Goal: Task Accomplishment & Management: Complete application form

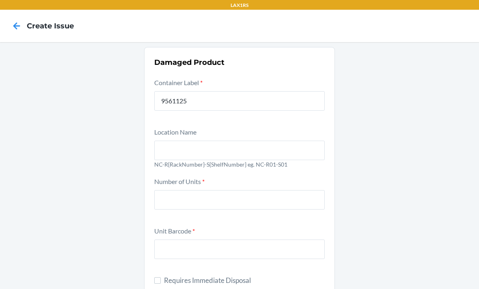
scroll to position [80, 0]
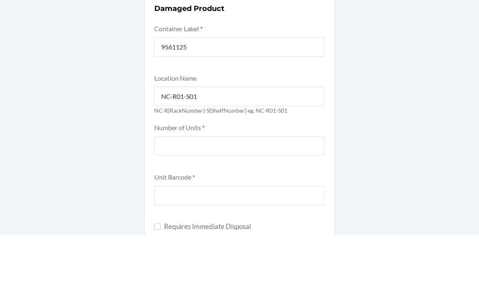
type input "NC-R01-S01"
click at [288, 190] on input "number" at bounding box center [239, 199] width 170 height 19
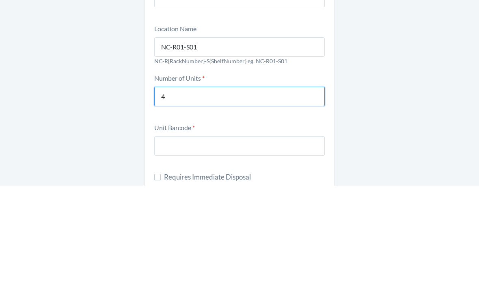
type input "4"
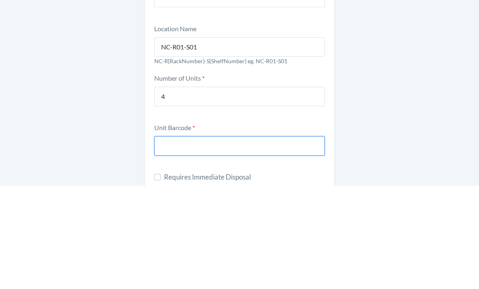
click at [263, 240] on input "text" at bounding box center [239, 249] width 170 height 19
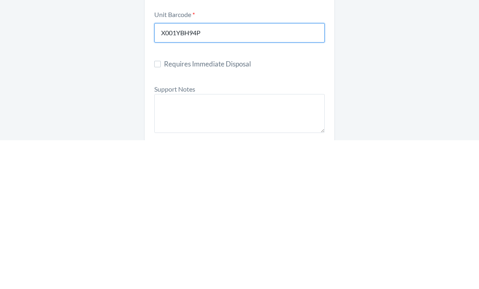
scroll to position [67, 0]
type input "X001YBH94P"
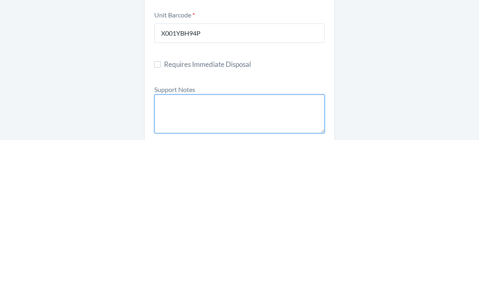
click at [265, 243] on textarea at bounding box center [239, 262] width 170 height 39
click at [253, 243] on textarea "FROM RESERVE STORAGE RS SKU:" at bounding box center [239, 262] width 170 height 39
click at [259, 243] on textarea "FROM RESERVE STORAGE RS SKU:" at bounding box center [239, 262] width 170 height 39
click at [204, 243] on textarea "FROM RESERVE STORAGE RS SKU:" at bounding box center [239, 262] width 170 height 39
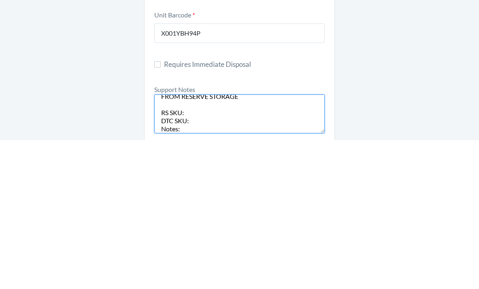
click at [174, 243] on textarea "FROM RESERVE STORAGE RS SKU: DTC SKU: Notes:" at bounding box center [239, 262] width 170 height 39
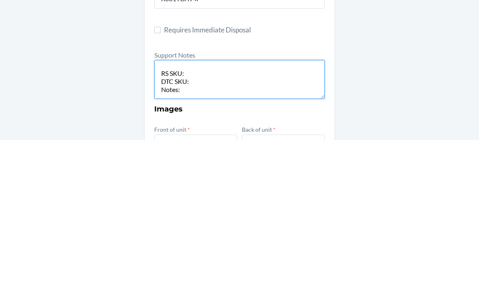
scroll to position [107, 0]
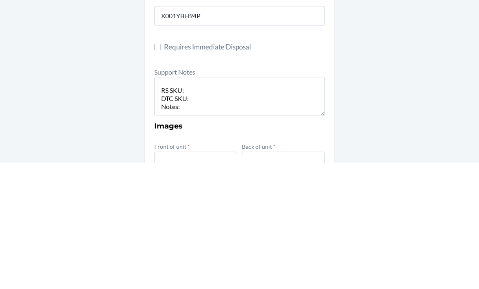
click at [385, 75] on div "Damaged Product Container Label * 9561125 Location Name NC-R01-S01 NC-R{RackNum…" at bounding box center [239, 235] width 479 height 601
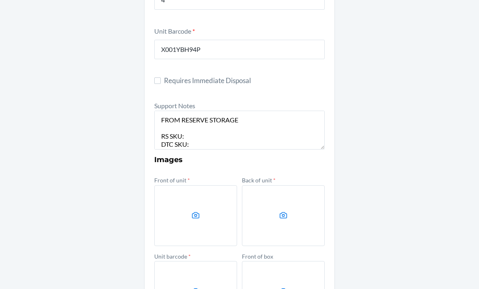
scroll to position [0, 0]
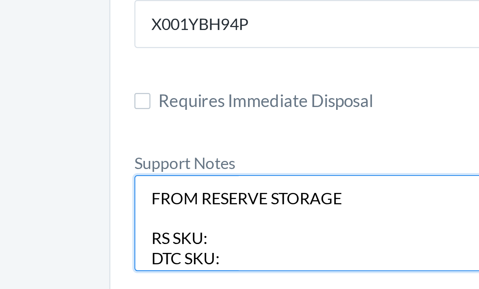
click at [154, 111] on textarea "FROM RESERVE STORAGE RS SKU: DTC SKU: Notes:" at bounding box center [239, 130] width 170 height 39
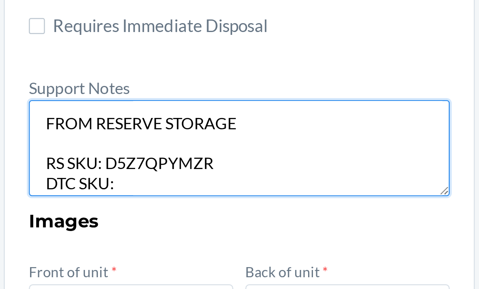
click at [154, 111] on textarea "FROM RESERVE STORAGE RS SKU: D5Z7QPYMZR DTC SKU: Notes:" at bounding box center [239, 130] width 170 height 39
click at [154, 111] on textarea "FROM RESERVE STORAGE RS SKU: D5Z7QPYMZMR DTC SKU: Notes:" at bounding box center [239, 130] width 170 height 39
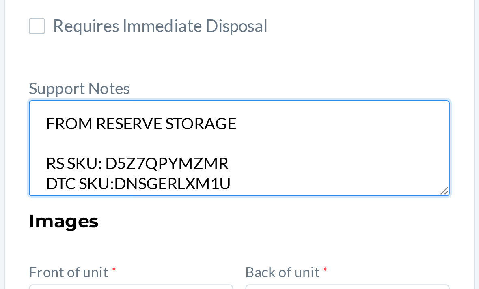
scroll to position [7, 0]
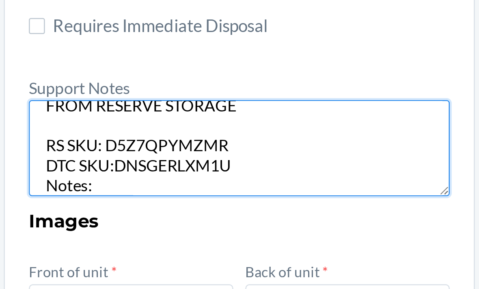
click at [154, 111] on textarea "FROM RESERVE STORAGE RS SKU: D5Z7QPYMZMR DTC SKU:DNSGERLXM1U Notes:" at bounding box center [239, 130] width 170 height 39
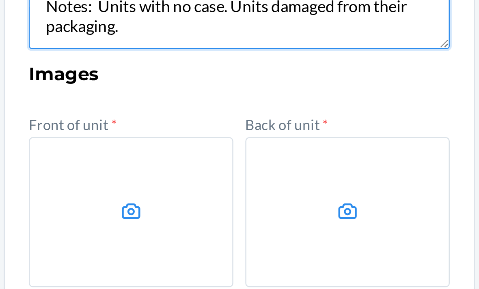
scroll to position [259, 0]
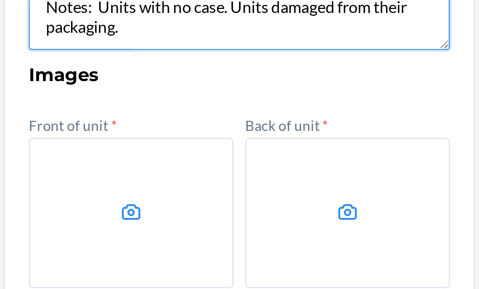
type textarea "FROM RESERVE STORAGE RS SKU: D5Z7QPYMZMR DTC SKU:DNSGERLXM1U Notes: Units with …"
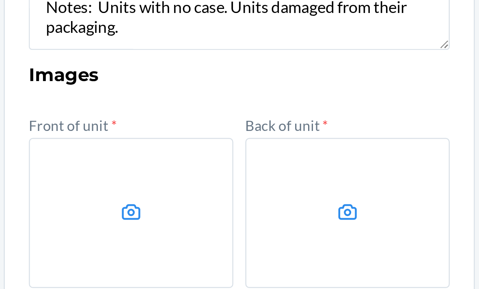
click at [154, 126] on label at bounding box center [195, 156] width 83 height 61
click at [0, 0] on input "file" at bounding box center [0, 0] width 0 height 0
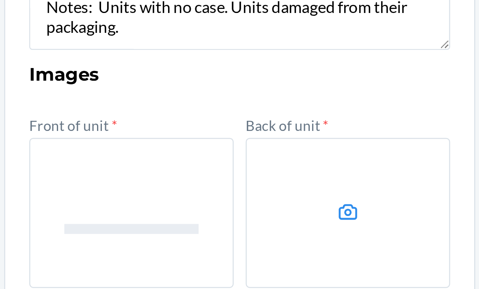
click at [242, 126] on label at bounding box center [283, 156] width 83 height 61
click at [0, 0] on input "file" at bounding box center [0, 0] width 0 height 0
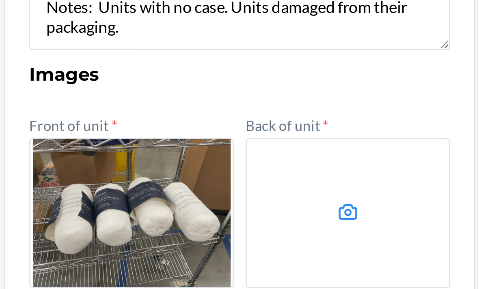
click at [154, 202] on label at bounding box center [195, 232] width 83 height 61
click at [0, 0] on input "file" at bounding box center [0, 0] width 0 height 0
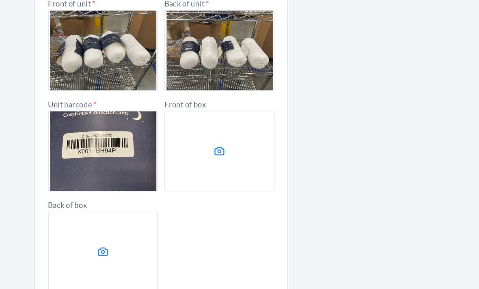
scroll to position [26, 0]
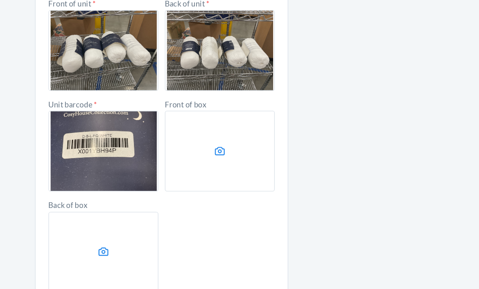
click at [154, 282] on button "Submit" at bounding box center [239, 291] width 170 height 19
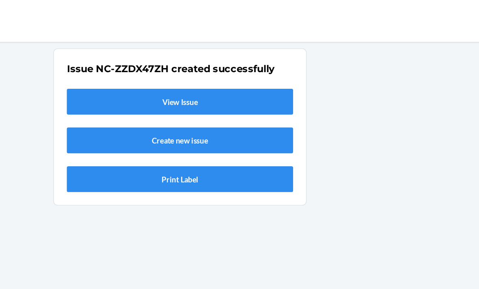
scroll to position [0, 0]
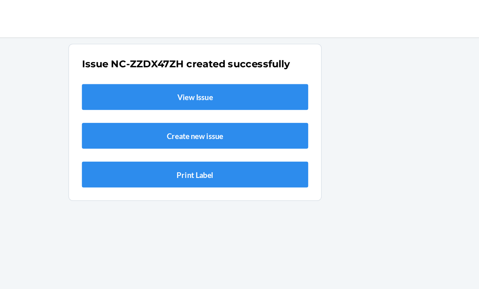
click at [154, 77] on link "View Issue" at bounding box center [239, 86] width 170 height 19
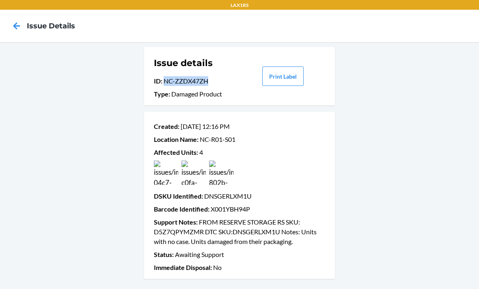
click at [15, 22] on icon at bounding box center [17, 26] width 14 height 14
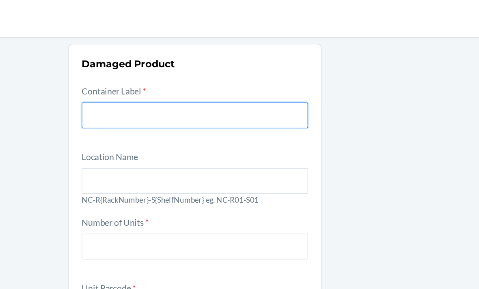
click at [180, 91] on input "text" at bounding box center [239, 100] width 170 height 19
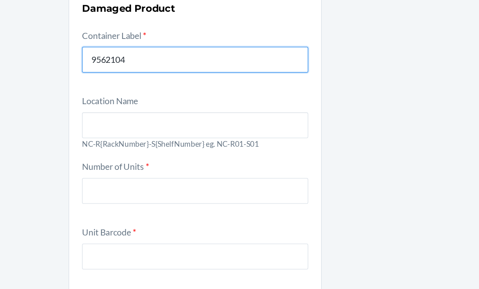
scroll to position [41, 0]
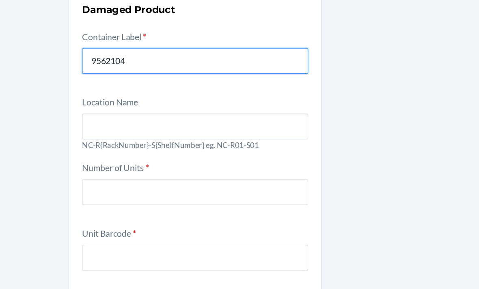
type input "9562104"
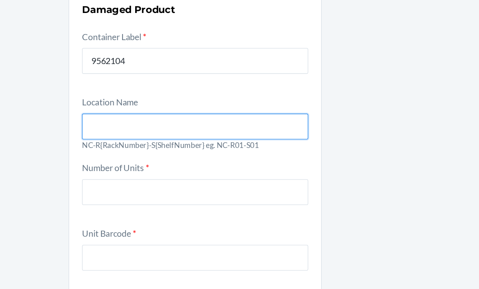
click at [198, 100] on input "text" at bounding box center [239, 109] width 170 height 19
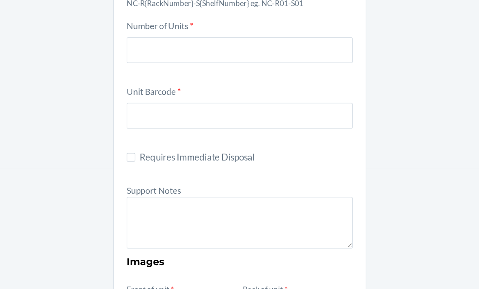
scroll to position [106, 0]
type input "NC-R01-S01"
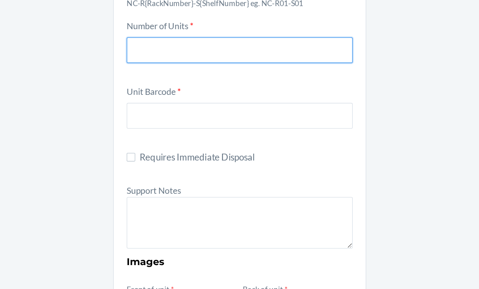
click at [198, 84] on input "number" at bounding box center [239, 93] width 170 height 19
type input "30"
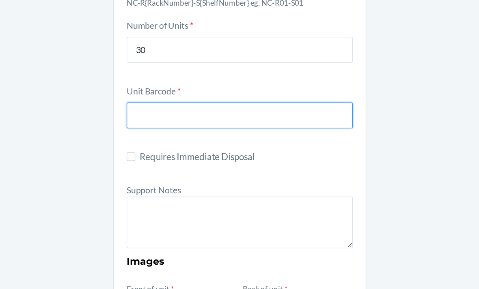
click at [228, 133] on input "text" at bounding box center [239, 142] width 170 height 19
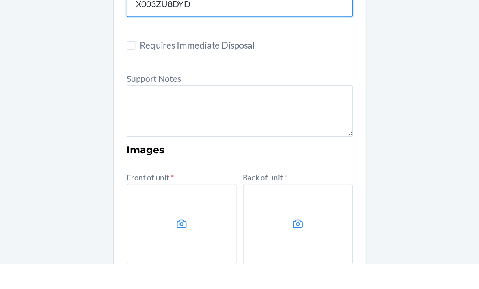
scroll to position [164, 0]
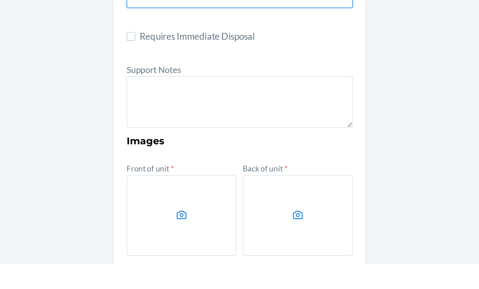
type input "X003ZU8DYD"
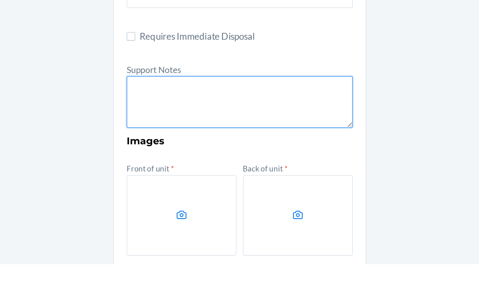
click at [202, 147] on textarea at bounding box center [239, 166] width 170 height 39
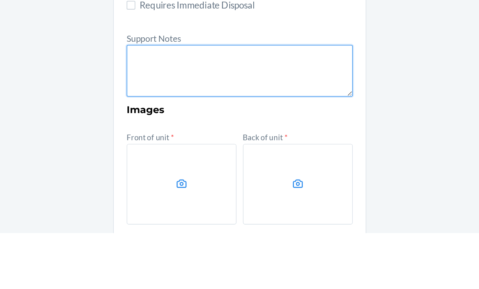
click at [154, 147] on textarea at bounding box center [239, 166] width 170 height 39
paste textarea "FROM RESERVE STORAGE RS SKU: DTC SKU: Notes:"
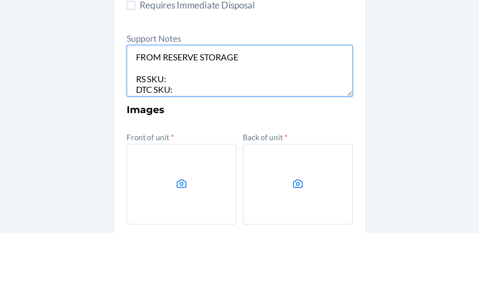
scroll to position [7, 0]
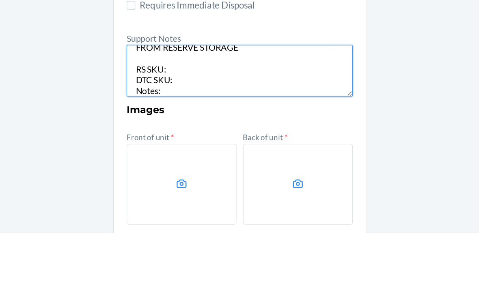
click at [154, 147] on textarea "FROM RESERVE STORAGE RS SKU: DTC SKU: Notes:" at bounding box center [239, 166] width 170 height 39
click at [154, 147] on textarea "FROM RESERVE STORAGE RS SKU: DTC SKU: DQV3GUDA7ZV Notes:" at bounding box center [239, 166] width 170 height 39
click at [194, 147] on textarea "FROM RESERVE STORAGE RS SKU:DXAN5ALM97C DTC SKU: DQV3GUDA7ZV Notes:" at bounding box center [239, 166] width 170 height 39
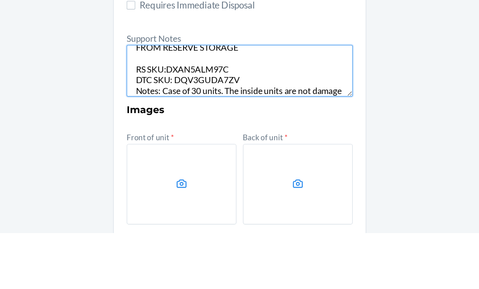
scroll to position [20, 0]
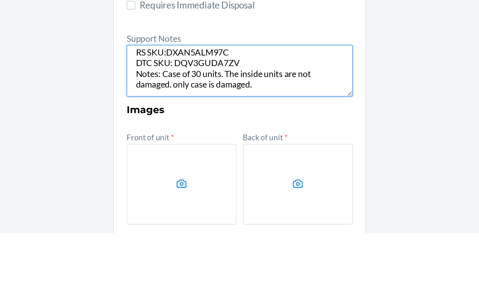
click at [154, 147] on textarea "FROM RESERVE STORAGE RS SKU:DXAN5ALM97C DTC SKU: DQV3GUDA7ZV Notes: Case of 30 …" at bounding box center [239, 166] width 170 height 39
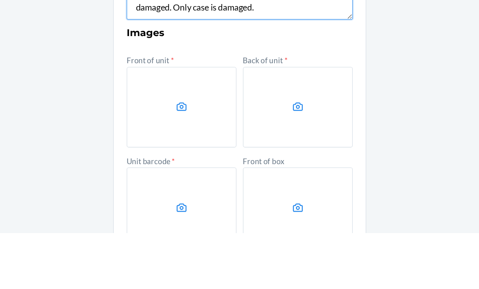
scroll to position [219, 0]
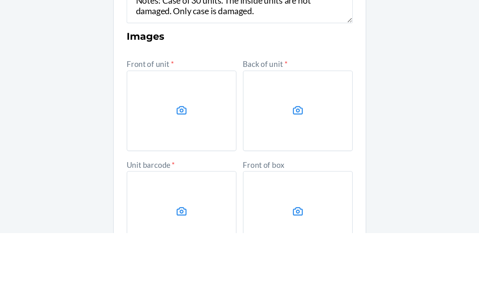
click at [191, 192] on icon at bounding box center [195, 196] width 9 height 9
click at [0, 0] on input "file" at bounding box center [0, 0] width 0 height 0
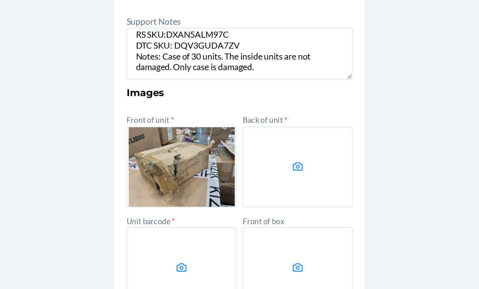
click at [242, 167] on label at bounding box center [283, 197] width 83 height 61
click at [0, 0] on input "file" at bounding box center [0, 0] width 0 height 0
click at [154, 243] on label at bounding box center [195, 273] width 83 height 61
click at [0, 0] on input "file" at bounding box center [0, 0] width 0 height 0
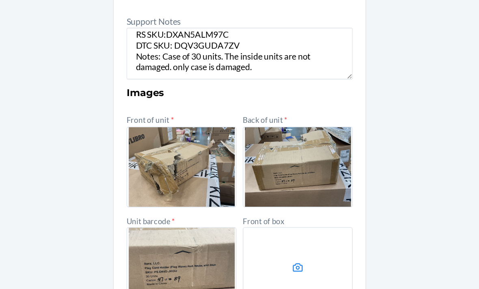
click at [246, 243] on label at bounding box center [283, 273] width 83 height 61
click at [0, 0] on input "file" at bounding box center [0, 0] width 0 height 0
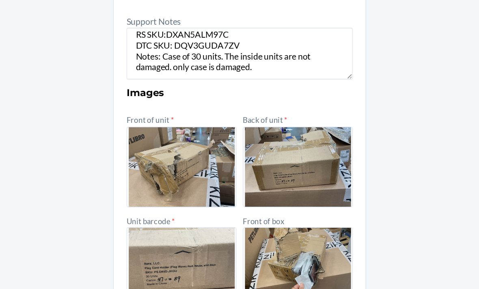
click at [242, 243] on label at bounding box center [283, 273] width 83 height 61
click at [0, 0] on input "file" at bounding box center [0, 0] width 0 height 0
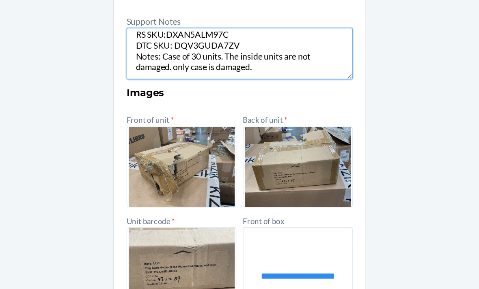
click at [154, 92] on textarea "FROM RESERVE STORAGE RS SKU:DXAN5ALM97C DTC SKU: DQV3GUDA7ZV Notes: Case of 30 …" at bounding box center [239, 111] width 170 height 39
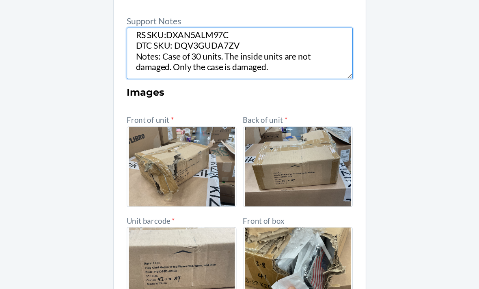
type textarea "FROM RESERVE STORAGE RS SKU:DXAN5ALM97C DTC SKU: DQV3GUDA7ZV Notes: Case of 30 …"
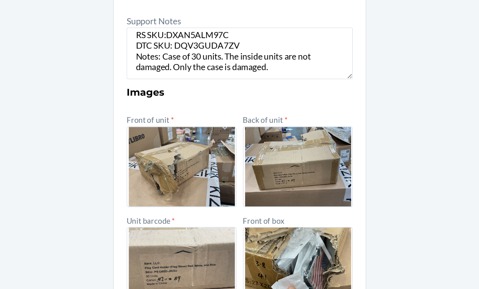
click at [309, 84] on div "Damaged Product Container Label * 9562104 Location Name NC-R01-S01 NC-R{RackNum…" at bounding box center [239, 124] width 479 height 601
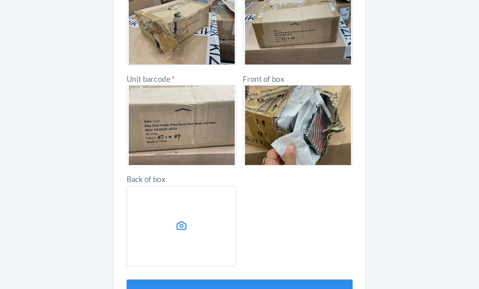
click at [240, 282] on button "Submit" at bounding box center [239, 291] width 170 height 19
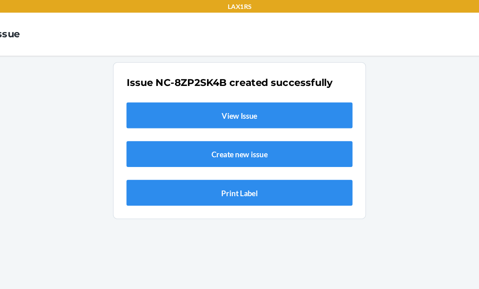
scroll to position [0, 0]
click at [241, 90] on link "View Issue" at bounding box center [239, 86] width 170 height 19
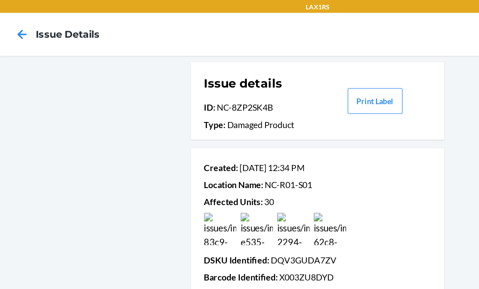
click at [21, 24] on icon at bounding box center [17, 26] width 14 height 14
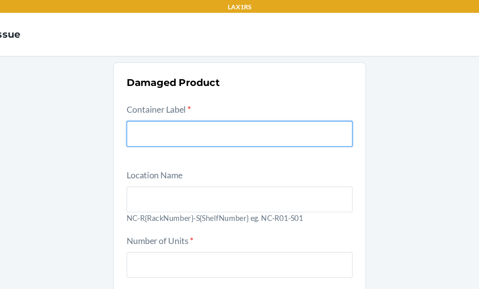
click at [154, 95] on input "text" at bounding box center [239, 100] width 170 height 19
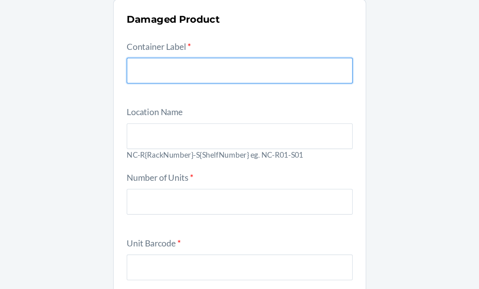
click at [154, 91] on input "text" at bounding box center [239, 100] width 170 height 19
paste input "9562104"
type input "9562104"
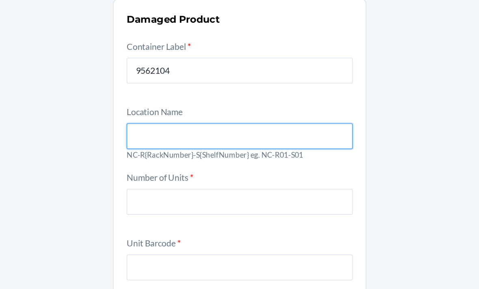
click at [154, 141] on input "text" at bounding box center [239, 150] width 170 height 19
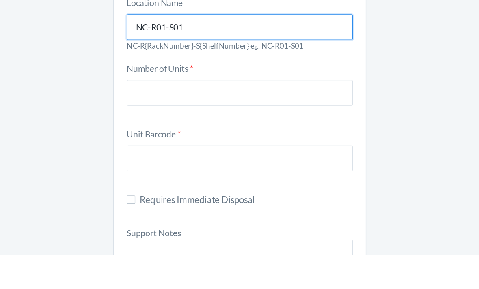
scroll to position [40, 0]
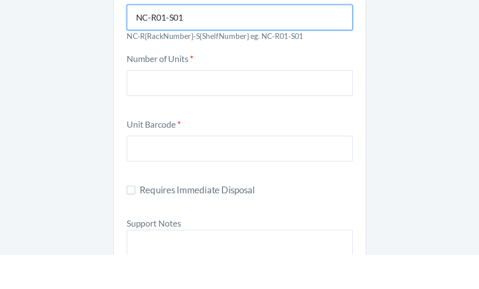
type input "NC-R01-S01"
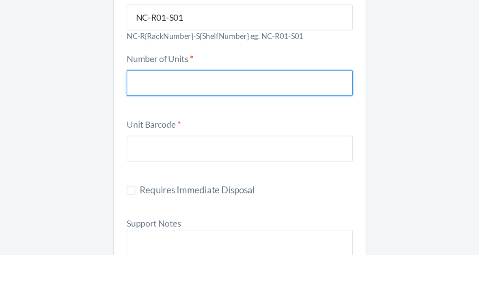
click at [154, 150] on input "number" at bounding box center [239, 159] width 170 height 19
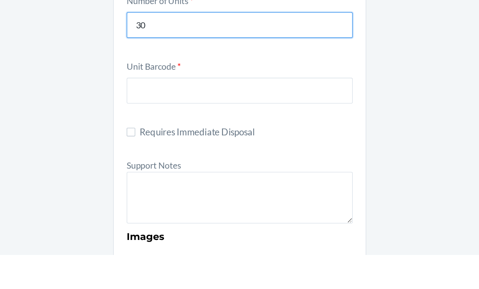
scroll to position [84, 0]
type input "30"
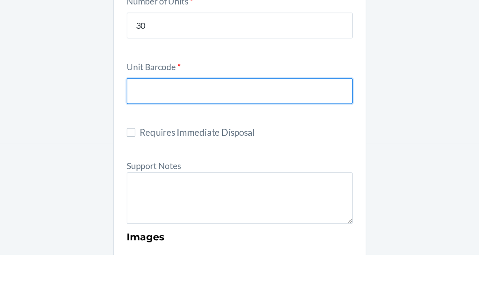
click at [154, 156] on input "text" at bounding box center [239, 165] width 170 height 19
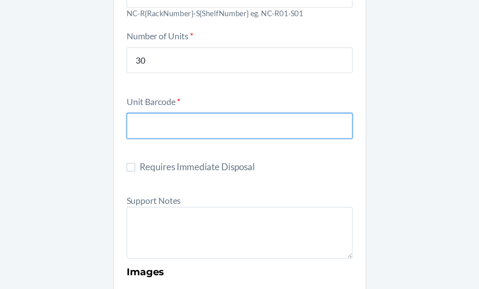
click at [154, 156] on input "text" at bounding box center [239, 165] width 170 height 19
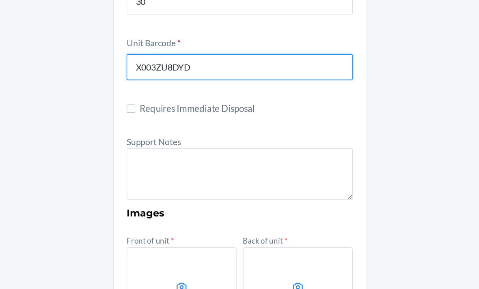
scroll to position [169, 0]
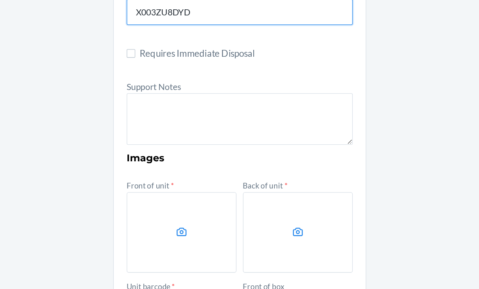
type input "X003ZU8DYD"
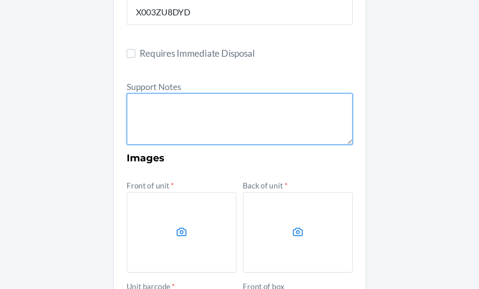
click at [235, 142] on textarea at bounding box center [239, 161] width 170 height 39
click at [154, 142] on textarea at bounding box center [239, 161] width 170 height 39
paste textarea "FROM RESERVE STORAGE RS SKU: DTC SKU: Notes:"
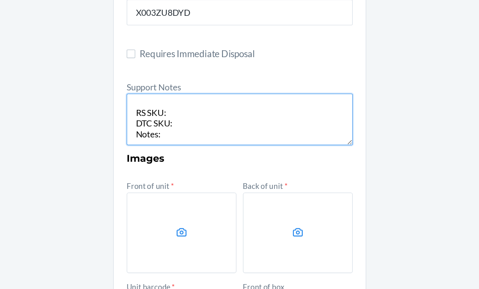
click at [154, 142] on textarea "FROM RESERVE STORAGE RS SKU: DTC SKU: Notes:" at bounding box center [239, 161] width 170 height 39
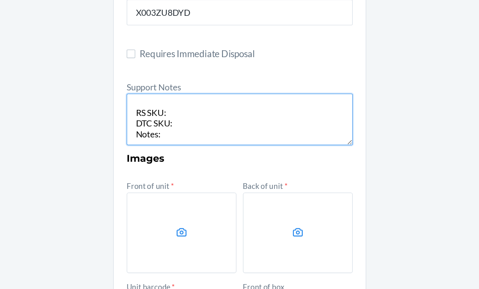
paste textarea "DXAN5ALM97C"
click at [154, 142] on textarea "FROM RESERVE STORAGE RS SKU:DXAN5ALM97C DTC SKU: Notes:" at bounding box center [239, 161] width 170 height 39
paste textarea "DQV3GUDA7ZV"
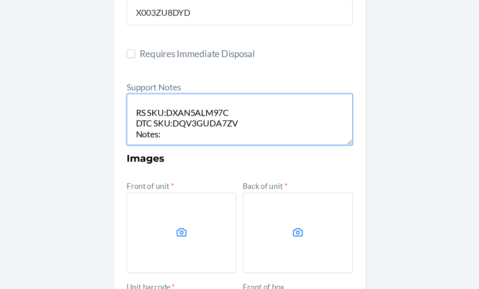
click at [154, 142] on textarea "FROM RESERVE STORAGE RS SKU:DXAN5ALM97C DTC SKU:DQV3GUDA7ZV Notes:" at bounding box center [239, 161] width 170 height 39
click at [154, 142] on textarea "FROM RESERVE STORAGE RS SKU:DXAN5ALM97C DTC SKU: DQV3GUDA7ZV Notes:" at bounding box center [239, 161] width 170 height 39
click at [154, 142] on textarea "FROM RESERVE STORAGE RS SKU: DXAN5ALM97C DTC SKU: DQV3GUDA7ZV Notes:" at bounding box center [239, 161] width 170 height 39
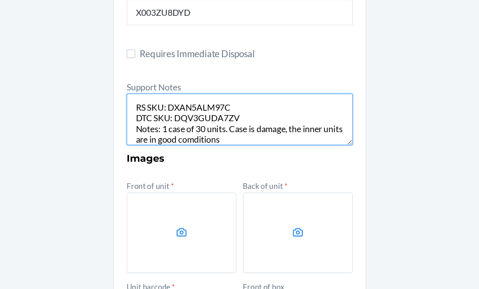
click at [169, 142] on textarea "FROM RESERVE STORAGE RS SKU: DXAN5ALM97C DTC SKU: DQV3GUDA7ZV Notes: 1 case of …" at bounding box center [239, 161] width 170 height 39
click at [207, 142] on textarea "FROM RESERVE STORAGE RS SKU: DXAN5ALM97C DTC SKU: DQV3GUDA7ZV Notes: 1 case of …" at bounding box center [239, 161] width 170 height 39
click at [209, 142] on textarea "FROM RESERVE STORAGE RS SKU: DXAN5ALM97C DTC SKU: DQV3GUDA7ZV Notes: 1 case of …" at bounding box center [239, 161] width 170 height 39
click at [205, 142] on textarea "FROM RESERVE STORAGE RS SKU: DXAN5ALM97C DTC SKU: DQV3GUDA7ZV Notes: 1 case of …" at bounding box center [239, 161] width 170 height 39
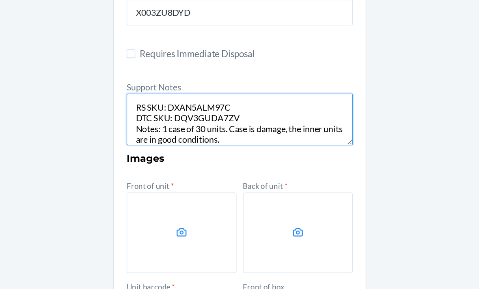
click at [205, 142] on textarea "FROM RESERVE STORAGE RS SKU: DXAN5ALM97C DTC SKU: DQV3GUDA7ZV Notes: 1 case of …" at bounding box center [239, 161] width 170 height 39
click at [203, 142] on textarea "FROM RESERVE STORAGE RS SKU: DXAN5ALM97C DTC SKU: DQV3GUDA7ZV Notes: 1 case of …" at bounding box center [239, 161] width 170 height 39
click at [201, 142] on textarea "FROM RESERVE STORAGE RS SKU: DXAN5ALM97C DTC SKU: DQV3GUDA7ZV Notes: 1 case of …" at bounding box center [239, 161] width 170 height 39
click at [207, 142] on textarea "FROM RESERVE STORAGE RS SKU: DXAN5ALM97C DTC SKU: DQV3GUDA7ZV Notes: 1 case of …" at bounding box center [239, 161] width 170 height 39
click at [173, 142] on textarea "FROM RESERVE STORAGE RS SKU: DXAN5ALM97C DTC SKU: DQV3GUDA7ZV Notes: 1 case of …" at bounding box center [239, 161] width 170 height 39
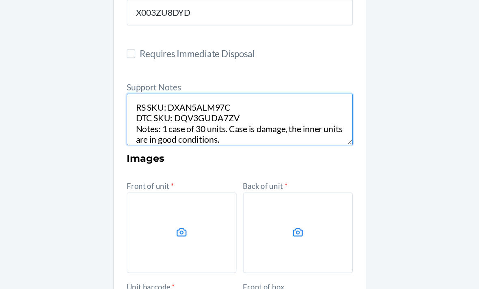
click at [173, 142] on textarea "FROM RESERVE STORAGE RS SKU: DXAN5ALM97C DTC SKU: DQV3GUDA7ZV Notes: 1 case of …" at bounding box center [239, 161] width 170 height 39
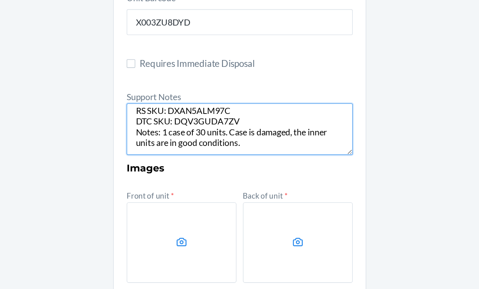
scroll to position [179, 0]
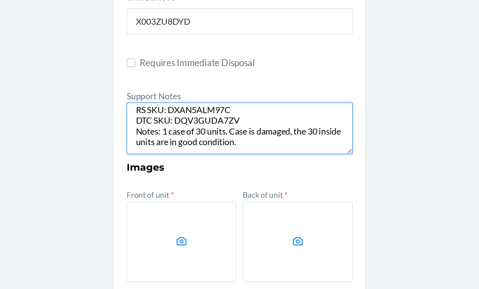
type textarea "FROM RESERVE STORAGE RS SKU: DXAN5ALM97C DTC SKU: DQV3GUDA7ZV Notes: 1 case of …"
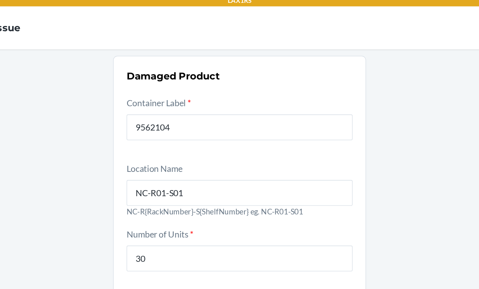
scroll to position [0, 0]
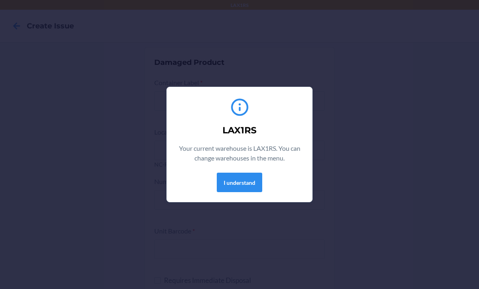
scroll to position [0, 59]
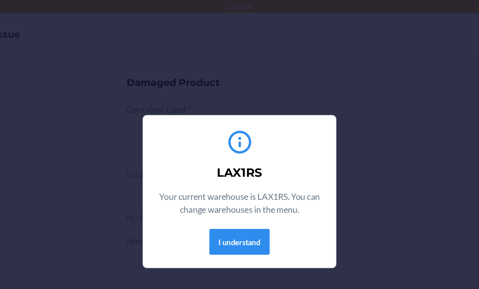
click at [217, 179] on button "I understand" at bounding box center [239, 182] width 45 height 19
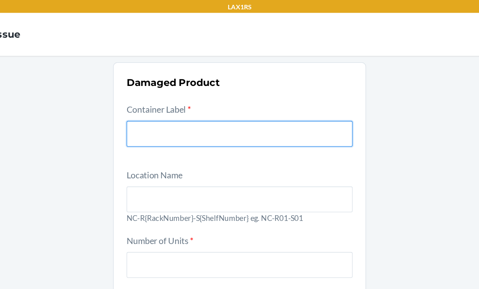
click at [159, 105] on input "text" at bounding box center [239, 100] width 170 height 19
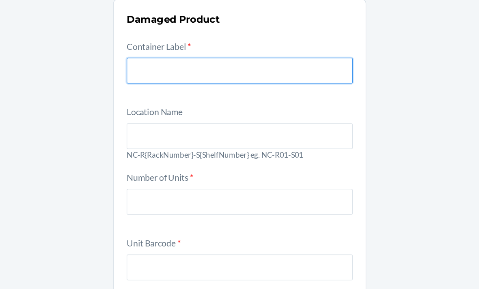
click at [192, 91] on input "text" at bounding box center [239, 100] width 170 height 19
paste input "9562104"
type input "9562104"
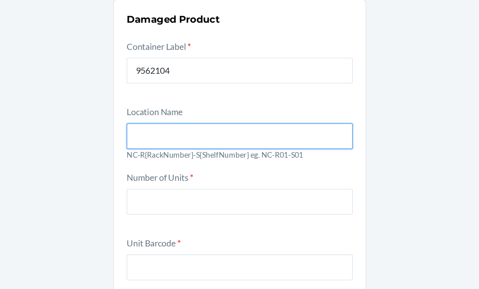
click at [164, 141] on input "text" at bounding box center [239, 150] width 170 height 19
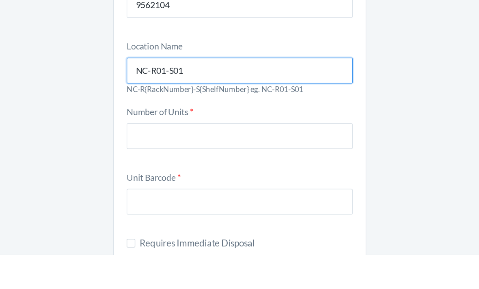
type input "NC-R01-S01"
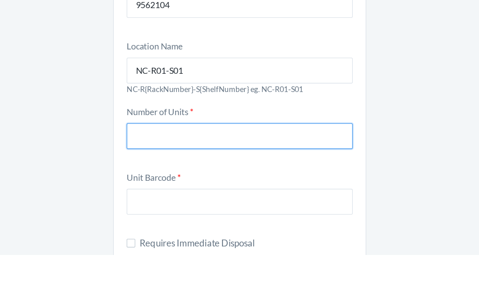
click at [202, 190] on input "number" at bounding box center [239, 199] width 170 height 19
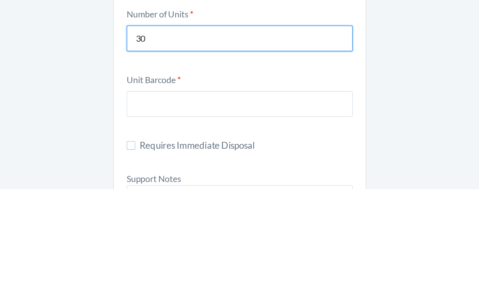
scroll to position [24, 0]
type input "30"
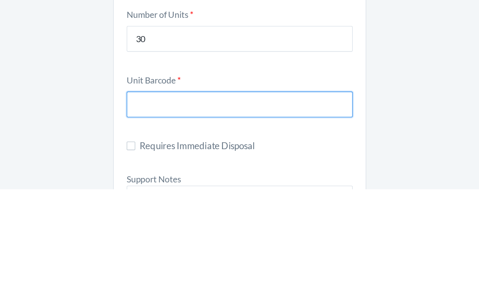
click at [192, 216] on input "text" at bounding box center [239, 225] width 170 height 19
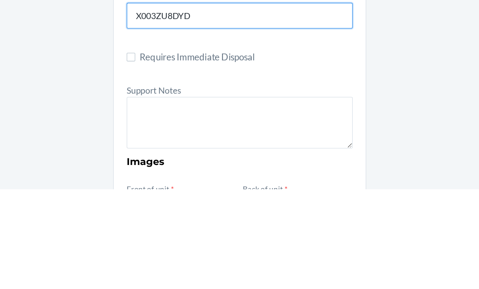
scroll to position [131, 0]
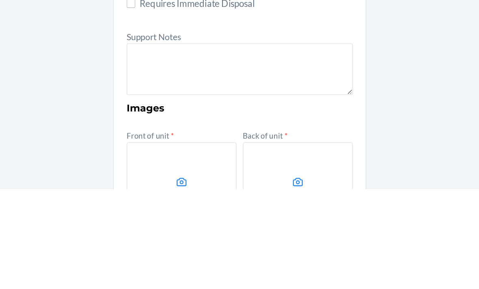
type input "X003ZU8DYD"
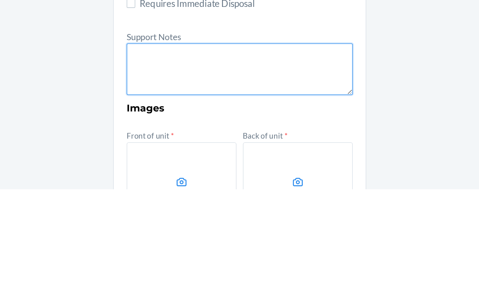
click at [217, 179] on textarea at bounding box center [239, 198] width 170 height 39
click at [216, 179] on textarea at bounding box center [239, 198] width 170 height 39
click at [154, 179] on textarea at bounding box center [239, 198] width 170 height 39
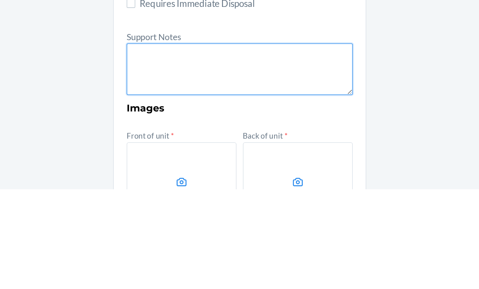
paste textarea "9562104"
type textarea "9"
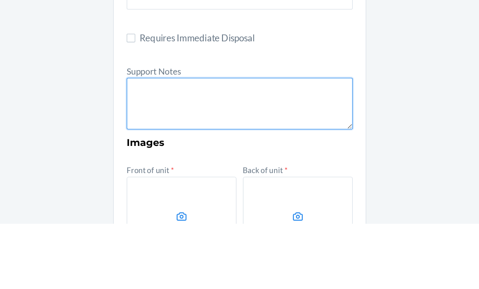
scroll to position [26, 0]
click at [154, 179] on textarea at bounding box center [239, 198] width 170 height 39
paste textarea "FROM RESERVE STORAGE RS SKU: DTC SKU: Notes:"
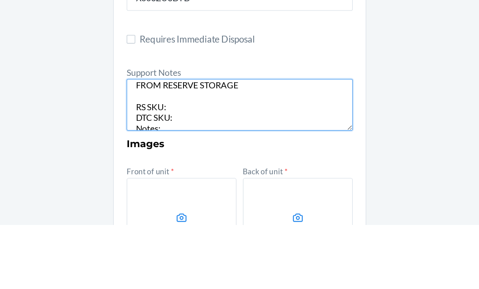
scroll to position [4, 0]
click at [154, 179] on textarea "FROM RESERVE STORAGE RS SKU: DTC SKU: Notes:" at bounding box center [239, 198] width 170 height 39
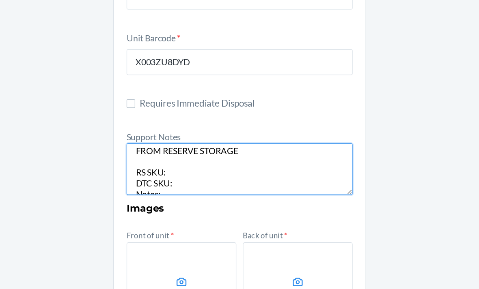
click at [154, 179] on textarea "FROM RESERVE STORAGE RS SKU: DTC SKU: Notes:" at bounding box center [239, 198] width 170 height 39
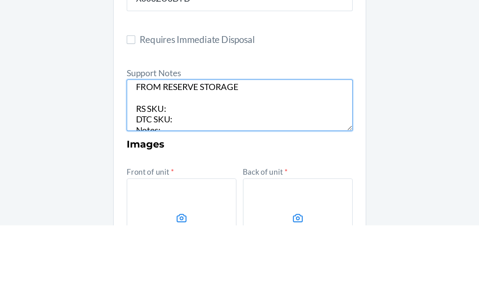
click at [154, 179] on textarea "FROM RESERVE STORAGE RS SKU: DTC SKU: Notes:" at bounding box center [239, 198] width 170 height 39
paste textarea "DXAN5ALM97C"
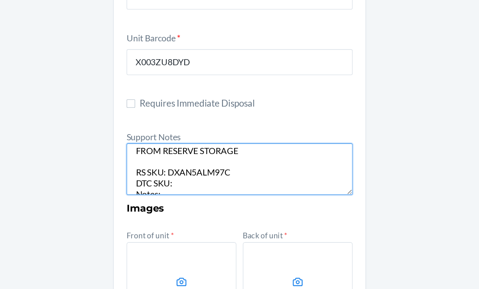
click at [154, 179] on textarea "FROM RESERVE STORAGE RS SKU: DXAN5ALM97C DTC SKU: Notes:" at bounding box center [239, 198] width 170 height 39
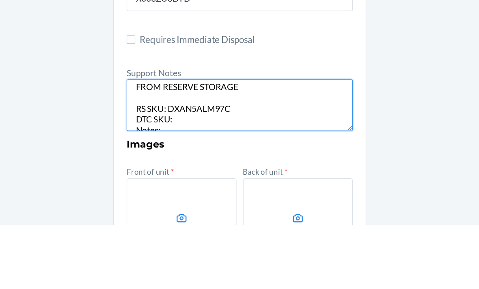
paste textarea "DQV3GUDA7ZV"
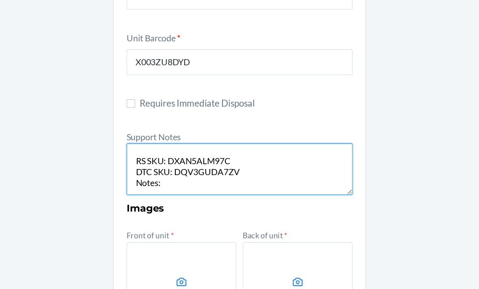
scroll to position [20, 0]
click at [154, 179] on textarea "FROM RESERVE STORAGE RS SKU: DXAN5ALM97C DTC SKU: DQV3GUDA7ZV Notes:" at bounding box center [239, 198] width 170 height 39
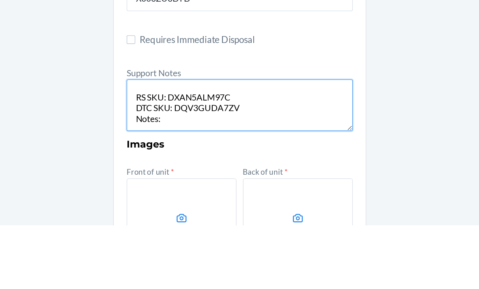
click at [154, 179] on textarea "FROM RESERVE STORAGE RS SKU: DXAN5ALM97C DTC SKU: DQV3GUDA7ZV Notes:" at bounding box center [239, 198] width 170 height 39
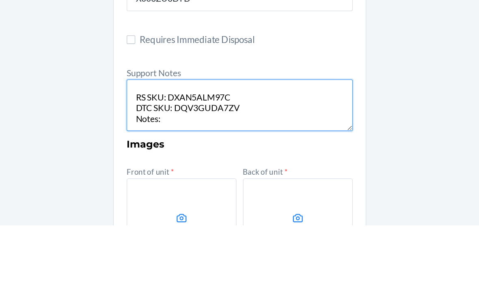
paste textarea "FROM THE RESERVE STOCK RS Reference: DXAN5ALM97C DTC Reference: DQV3GUDA7ZV Not…"
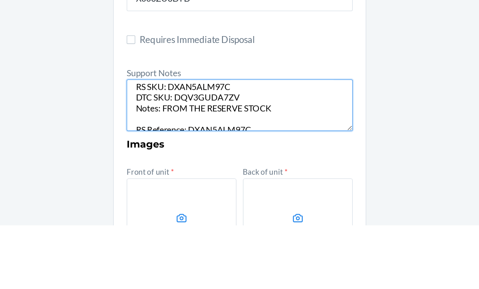
scroll to position [61, 0]
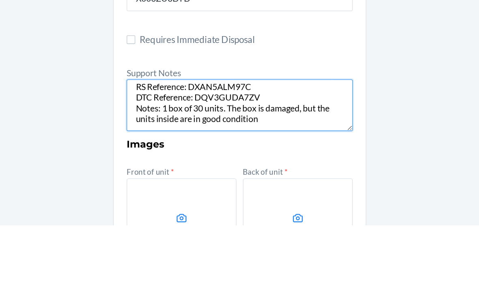
click at [154, 179] on textarea "FROM RESERVE STORAGE RS SKU: DXAN5ALM97C DTC SKU: DQV3GUDA7ZV Notes: FROM THE R…" at bounding box center [239, 198] width 170 height 39
type textarea "FROM RESERVE STORAGE RS SKU: DXAN5ALM97C DTC SKU: DQV3GUDA7ZV Notes: FROM THE R…"
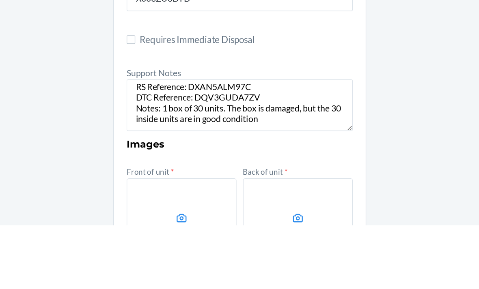
click at [320, 88] on div "Damaged Product Container Label * 9562104 Location Name [GEOGRAPHIC_DATA]-R01-S…" at bounding box center [239, 211] width 479 height 601
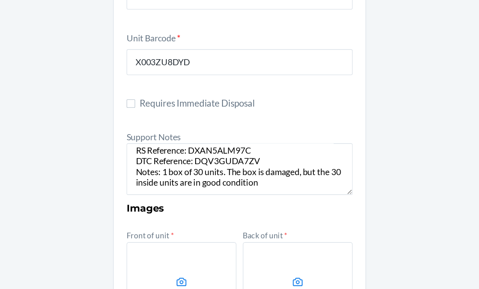
scroll to position [171, 0]
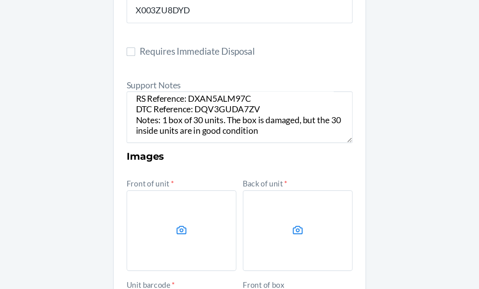
click at [154, 215] on label at bounding box center [195, 245] width 83 height 61
click at [0, 0] on input "file" at bounding box center [0, 0] width 0 height 0
click at [251, 215] on label at bounding box center [283, 245] width 83 height 61
click at [0, 0] on input "file" at bounding box center [0, 0] width 0 height 0
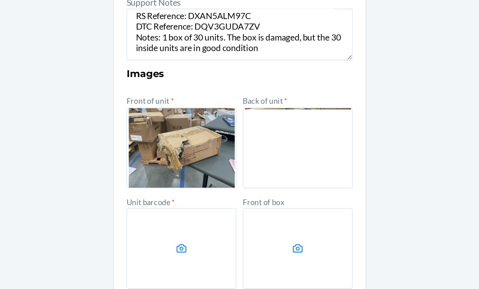
scroll to position [26, 0]
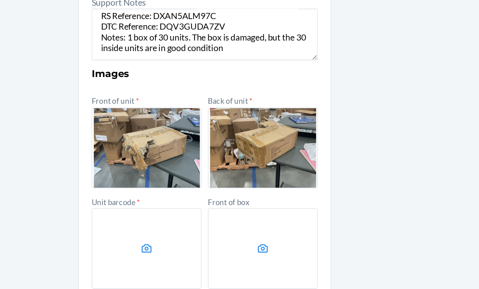
click at [154, 228] on label at bounding box center [195, 258] width 83 height 61
click at [0, 0] on input "file" at bounding box center [0, 0] width 0 height 0
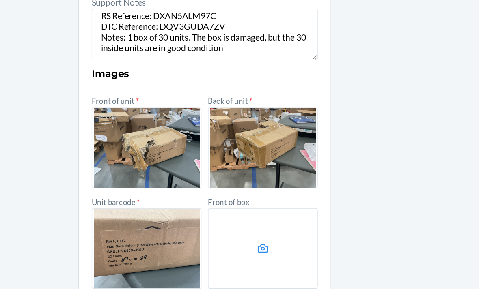
click at [242, 228] on label at bounding box center [283, 258] width 83 height 61
click at [0, 0] on input "file" at bounding box center [0, 0] width 0 height 0
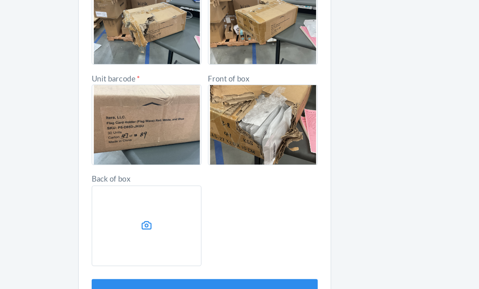
scroll to position [326, 0]
click at [188, 282] on button "Submit" at bounding box center [239, 291] width 170 height 19
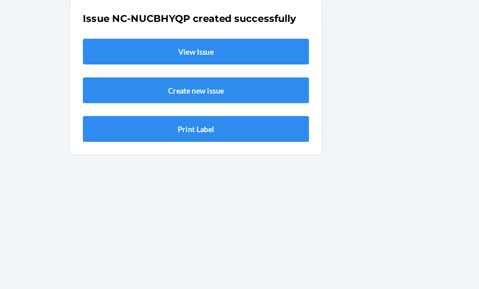
scroll to position [0, 0]
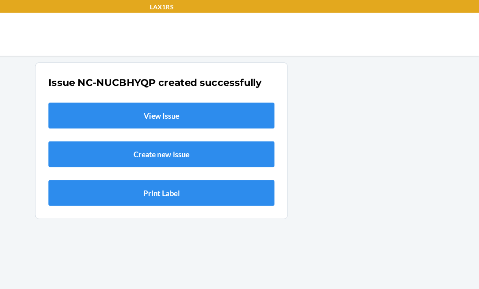
click at [161, 86] on link "View Issue" at bounding box center [239, 86] width 170 height 19
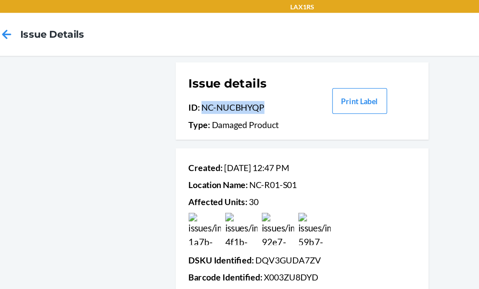
click at [13, 24] on icon at bounding box center [16, 25] width 7 height 7
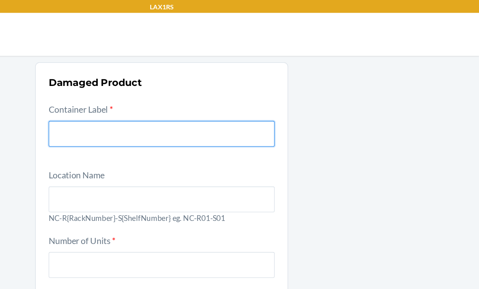
click at [154, 101] on input "text" at bounding box center [239, 100] width 170 height 19
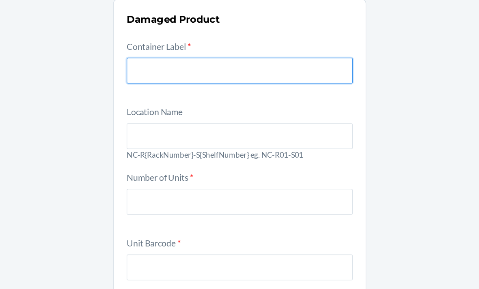
click at [154, 91] on input "text" at bounding box center [239, 100] width 170 height 19
paste input "9577715"
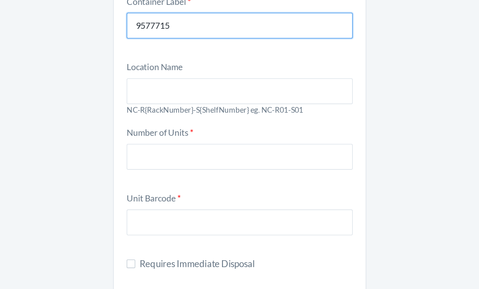
scroll to position [34, 0]
type input "9577715"
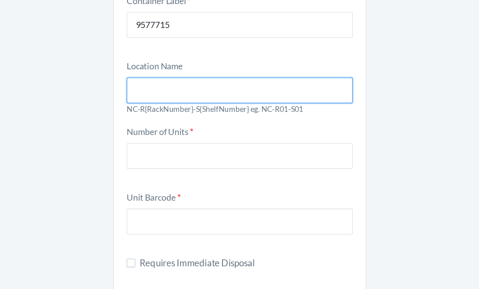
click at [242, 106] on input "text" at bounding box center [239, 115] width 170 height 19
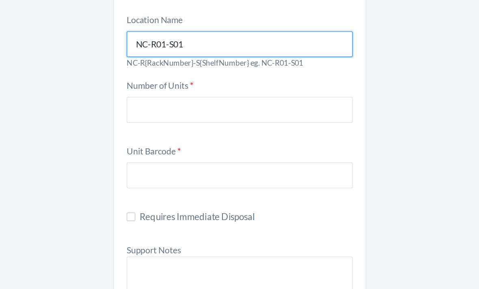
scroll to position [70, 0]
type input "NC-R01-S01"
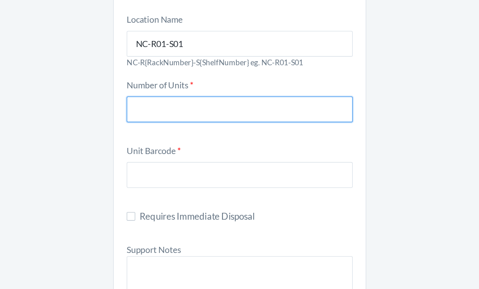
click at [238, 121] on input "number" at bounding box center [239, 130] width 170 height 19
click at [230, 121] on input "number" at bounding box center [239, 130] width 170 height 19
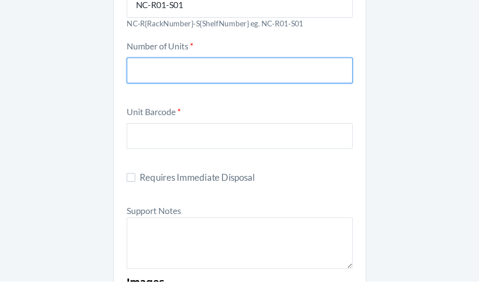
click at [184, 121] on input "number" at bounding box center [239, 130] width 170 height 19
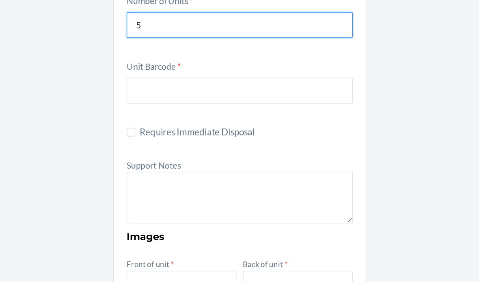
scroll to position [104, 0]
type input "5"
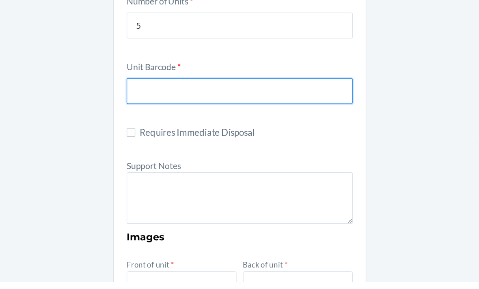
click at [190, 136] on input "text" at bounding box center [239, 145] width 170 height 19
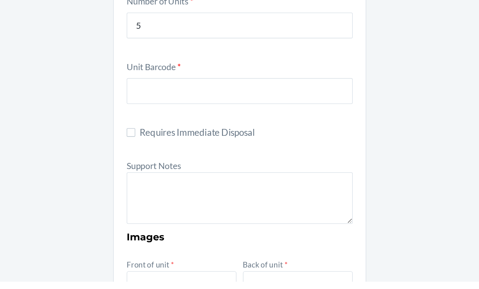
scroll to position [6, 0]
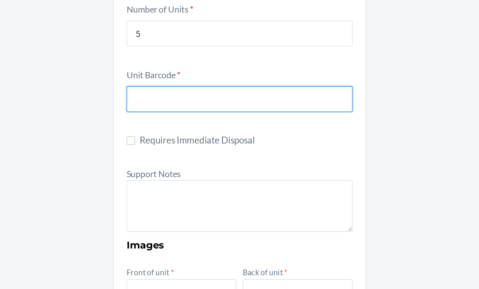
click at [154, 136] on input "text" at bounding box center [239, 145] width 170 height 19
paste input "850051846306"
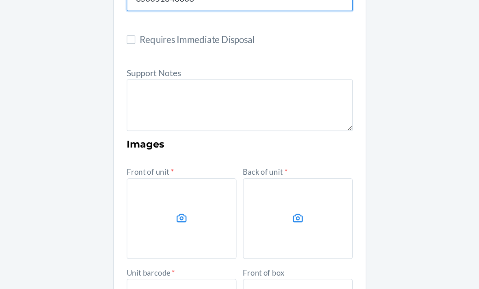
scroll to position [185, 0]
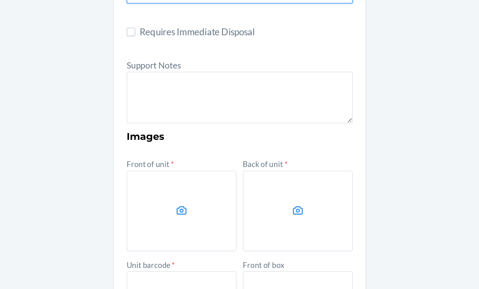
type input "850051846306"
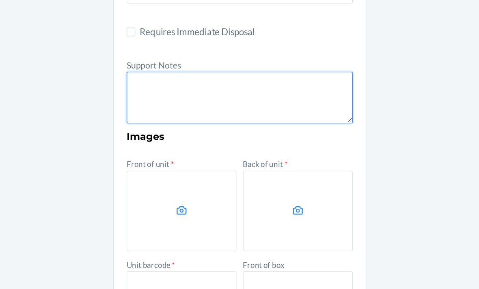
click at [154, 125] on textarea at bounding box center [239, 144] width 170 height 39
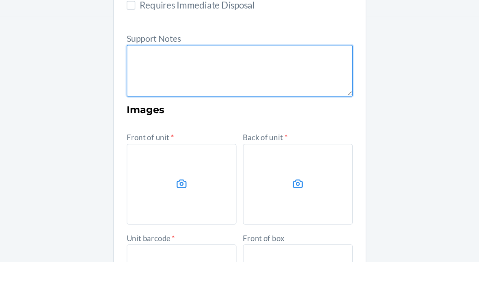
click at [221, 125] on textarea at bounding box center [239, 144] width 170 height 39
paste textarea "FROM RESERVE STORAGE RS SKU: DTC SKU: Notes:"
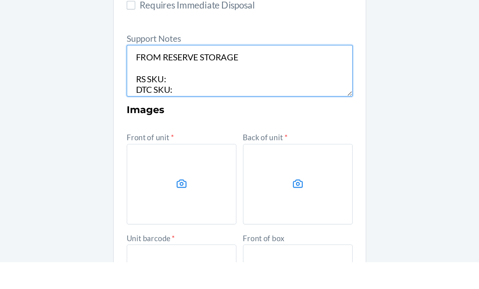
click at [154, 125] on textarea "FROM RESERVE STORAGE RS SKU: DTC SKU: Notes:" at bounding box center [239, 144] width 170 height 39
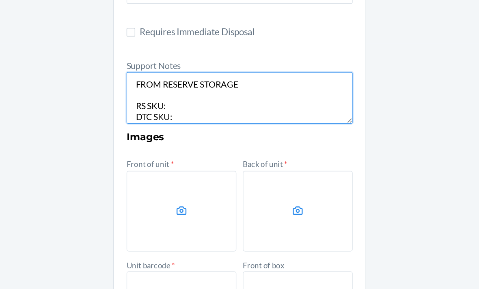
click at [172, 125] on textarea "FROM RESERVE STORAGE RS SKU: DTC SKU: Notes:" at bounding box center [239, 144] width 170 height 39
click at [154, 125] on textarea "FROM RESERVE STORAGE RS SKU: DTC SKU: Notes:" at bounding box center [239, 144] width 170 height 39
paste textarea "D75PU7GNMFY"
click at [154, 125] on textarea "FROM RESERVE STORAGE RS SKU: D75PU7GNMFY DTC SKU: Notes:" at bounding box center [239, 144] width 170 height 39
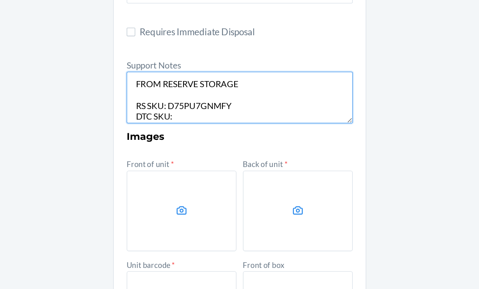
click at [154, 125] on textarea "FROM RESERVE STORAGE RS SKU: D75PU7GNMFY DTC SKU: Notes:" at bounding box center [239, 144] width 170 height 39
click at [155, 125] on textarea "FROM RESERVE STORAGE RS SKU: D75PU7GNMFY DTC SKU: Notes:" at bounding box center [239, 144] width 170 height 39
paste textarea "D8U3FG2QYJP"
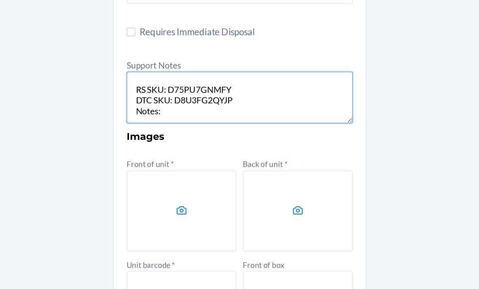
click at [154, 125] on textarea "FROM RESERVE STORAGE RS SKU: D75PU7GNMFY DTC SKU: D8U3FG2QYJP Notes:" at bounding box center [239, 144] width 170 height 39
click at [189, 125] on textarea "FROM RESERVE STORAGE RS SKU: D75PU7GNMFY DTC SKU: D8U3FG2QYJP Notes:" at bounding box center [239, 144] width 170 height 39
click at [154, 125] on textarea "FROM RESERVE STORAGE RS SKU: D75PU7GNMFY DTC SKU: D8U3FG2QYJP Notes:" at bounding box center [239, 144] width 170 height 39
paste textarea "CASE OF 12 units, 5 units were damaged and the remaining 7 units are in good co…"
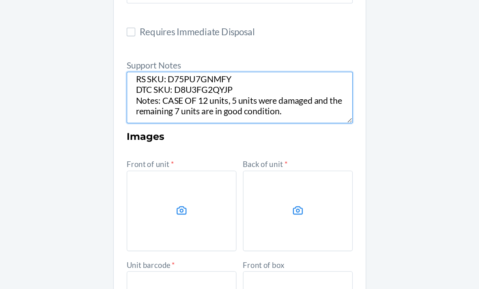
click at [154, 125] on textarea "FROM RESERVE STORAGE RS SKU: D75PU7GNMFY DTC SKU: D8U3FG2QYJP Notes: CASE OF 12…" at bounding box center [239, 144] width 170 height 39
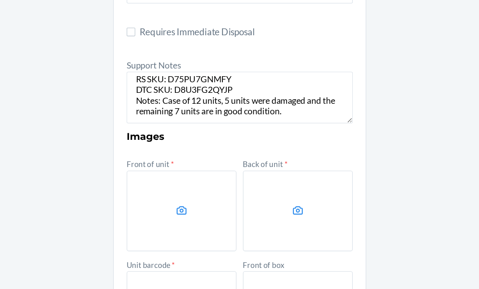
click at [257, 88] on form "Container Label * 9577715 Location Name [GEOGRAPHIC_DATA]-R01-S01 NC-R{RackNumb…" at bounding box center [239, 167] width 170 height 550
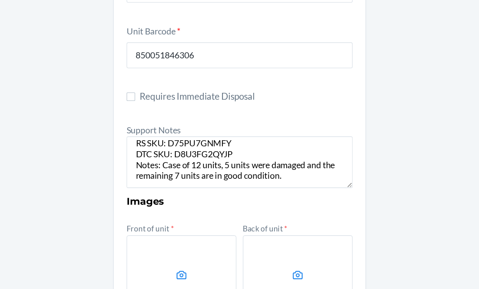
scroll to position [138, 0]
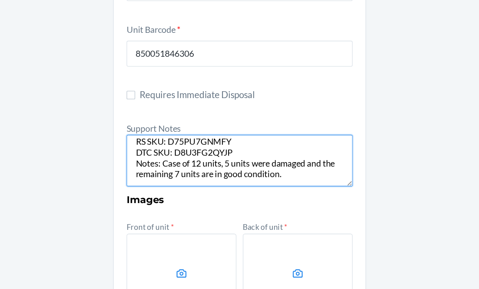
click at [209, 173] on textarea "FROM RESERVE STORAGE RS SKU: D75PU7GNMFY DTC SKU: D8U3FG2QYJP Notes: Case of 12…" at bounding box center [239, 192] width 170 height 39
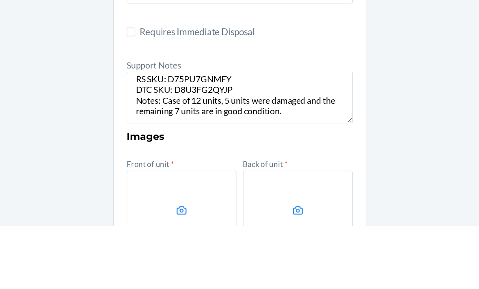
click at [252, 88] on form "Container Label * 9577715 Location Name [GEOGRAPHIC_DATA]-R01-S01 NC-R{RackNumb…" at bounding box center [239, 215] width 170 height 550
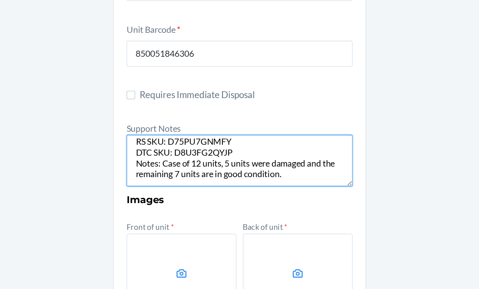
click at [239, 173] on textarea "FROM RESERVE STORAGE RS SKU: D75PU7GNMFY DTC SKU: D8U3FG2QYJP Notes: Case of 12…" at bounding box center [239, 192] width 170 height 39
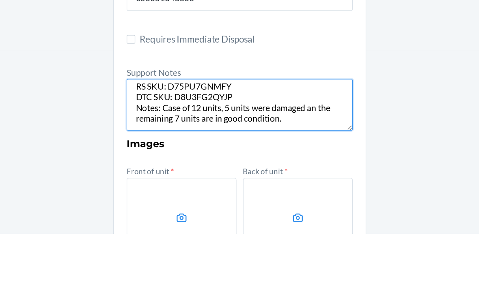
type textarea "FROM RESERVE STORAGE RS SKU: D75PU7GNMFY DTC SKU: D8U3FG2QYJP Notes: Case of 12…"
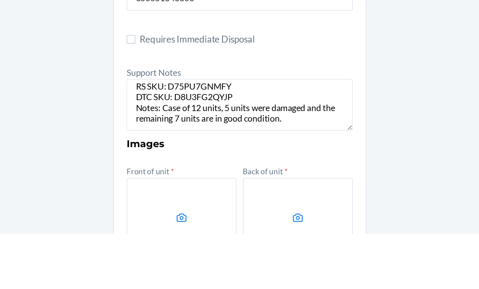
click at [295, 70] on div "Damaged Product Container Label * 9577715 Location Name [GEOGRAPHIC_DATA]-R01-S…" at bounding box center [239, 204] width 479 height 601
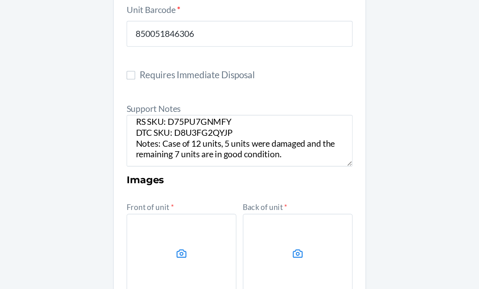
scroll to position [153, 0]
click at [154, 232] on label at bounding box center [195, 262] width 83 height 61
click at [0, 0] on input "file" at bounding box center [0, 0] width 0 height 0
click at [242, 232] on label at bounding box center [283, 262] width 83 height 61
click at [0, 0] on input "file" at bounding box center [0, 0] width 0 height 0
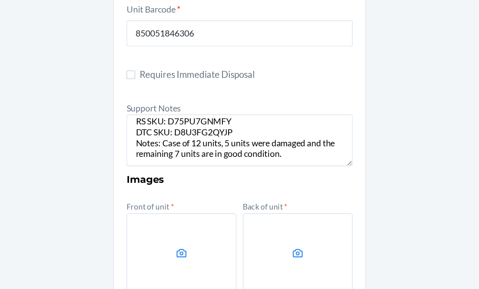
click at [154, 232] on label at bounding box center [195, 262] width 83 height 61
click at [0, 0] on input "file" at bounding box center [0, 0] width 0 height 0
click at [154, 232] on label at bounding box center [195, 262] width 83 height 61
click at [0, 0] on input "file" at bounding box center [0, 0] width 0 height 0
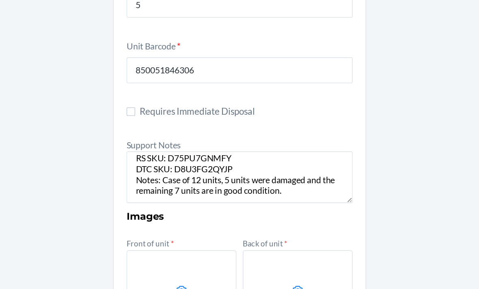
scroll to position [118, 0]
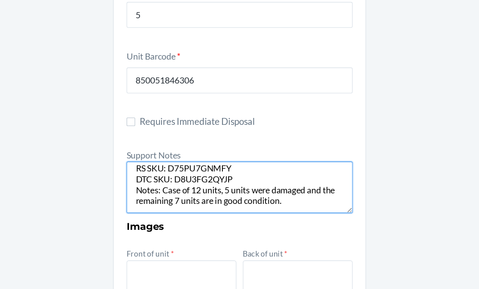
click at [215, 193] on textarea "FROM RESERVE STORAGE RS SKU: D75PU7GNMFY DTC SKU: D8U3FG2QYJP Notes: Case of 12…" at bounding box center [239, 212] width 170 height 39
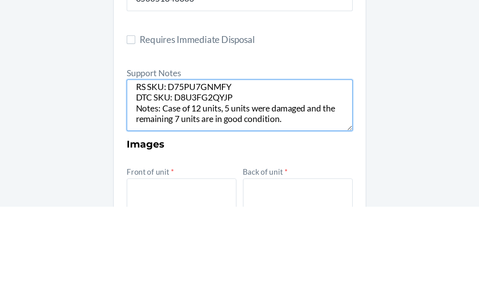
click at [207, 193] on textarea "FROM RESERVE STORAGE RS SKU: D75PU7GNMFY DTC SKU: D8U3FG2QYJP Notes: Case of 12…" at bounding box center [239, 212] width 170 height 39
click at [206, 193] on textarea "FROM RESERVE STORAGE RS SKU: D75PU7GNMFY DTC SKU: D8U3FG2QYJP Notes: Case of 12…" at bounding box center [239, 212] width 170 height 39
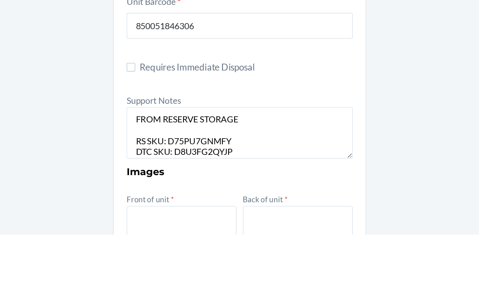
click at [312, 78] on div "Damaged Product Container Label * 9577715 Location Name [GEOGRAPHIC_DATA]-R01-S…" at bounding box center [239, 225] width 479 height 601
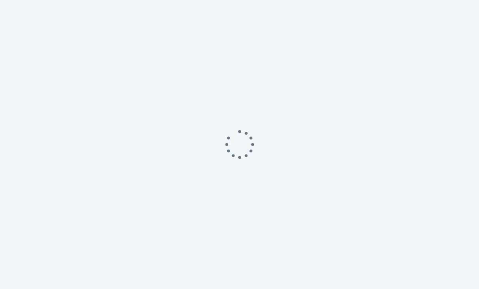
scroll to position [0, 59]
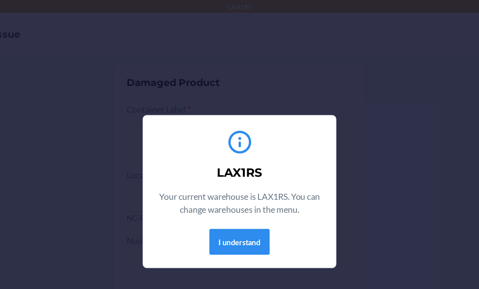
click at [217, 186] on button "I understand" at bounding box center [239, 182] width 45 height 19
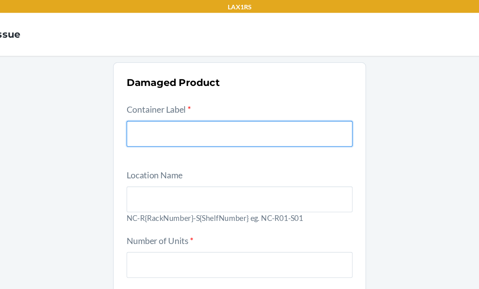
click at [220, 95] on input "text" at bounding box center [239, 100] width 170 height 19
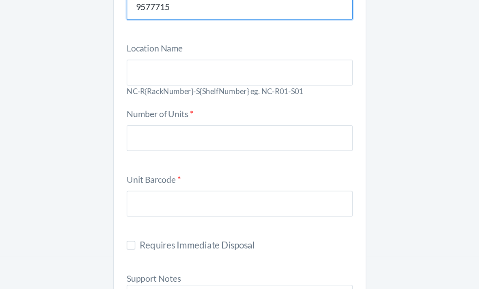
scroll to position [108, 0]
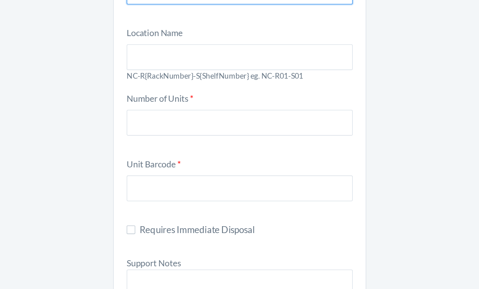
type input "9577715"
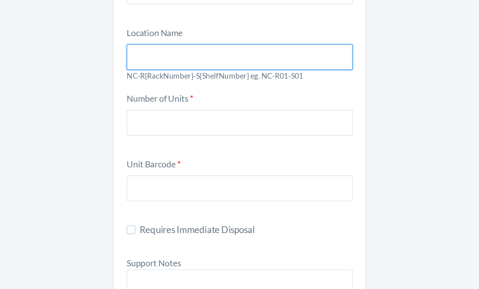
click at [248, 40] on input "text" at bounding box center [239, 42] width 170 height 19
type input "NC-R01-S01"
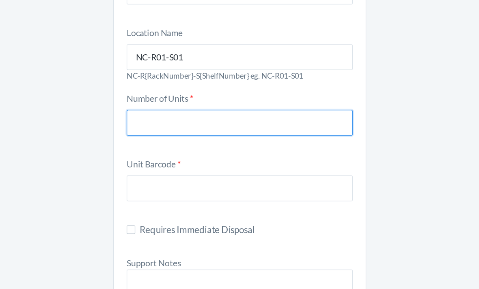
click at [243, 87] on input "number" at bounding box center [239, 92] width 170 height 19
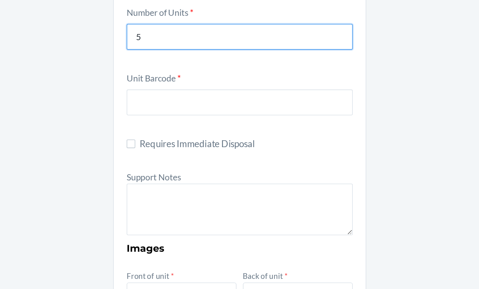
scroll to position [135, 0]
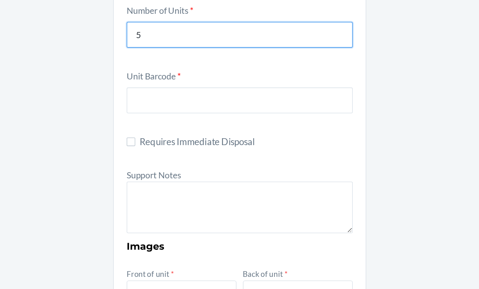
type input "5"
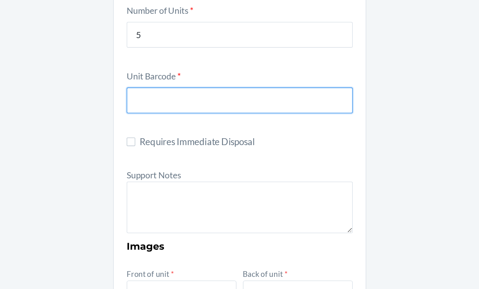
click at [217, 105] on input "text" at bounding box center [239, 114] width 170 height 19
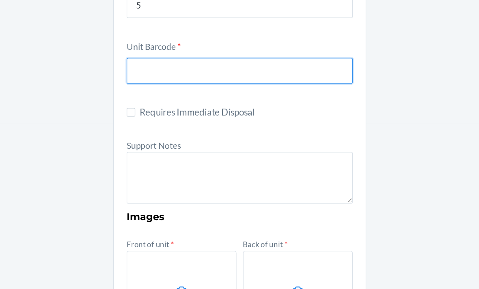
click at [183, 105] on input "text" at bounding box center [239, 114] width 170 height 19
paste input "850051846306"
type input "850051846306"
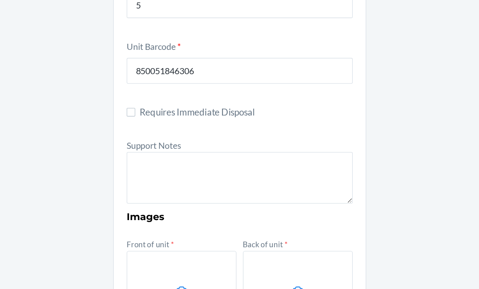
click at [317, 84] on div "Damaged Product Container Label * 9577715 Location Name NC-R01-S01 NC-R{RackNum…" at bounding box center [239, 207] width 479 height 601
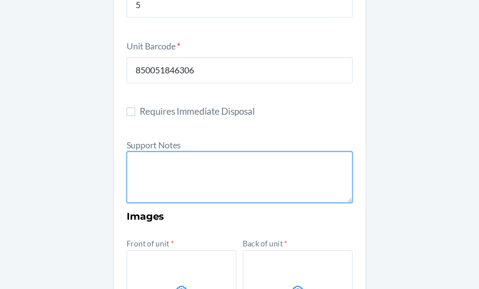
click at [154, 176] on textarea at bounding box center [239, 195] width 170 height 39
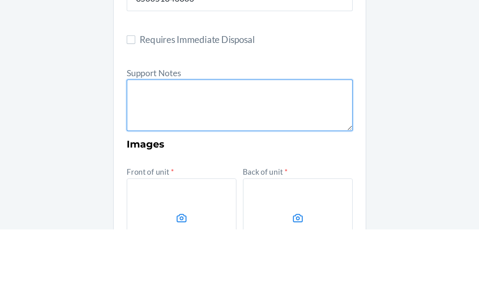
scroll to position [26, 0]
paste textarea "FROM RESERVE STORAGE RS SKU: D75PU7GNMFY DTC SKU: D8U3FG2QYJP Notes: Case of 12…"
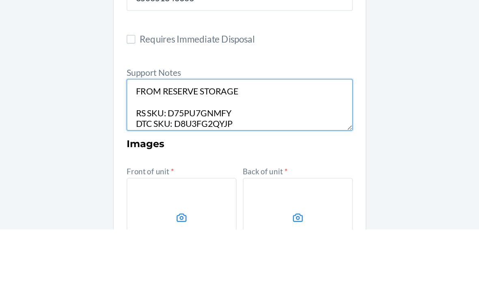
scroll to position [20, 0]
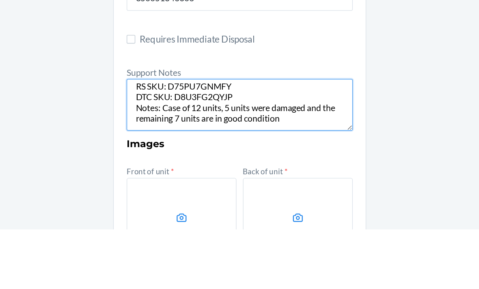
type textarea "FROM RESERVE STORAGE RS SKU: D75PU7GNMFY DTC SKU: D8U3FG2QYJP Notes: Case of 12…"
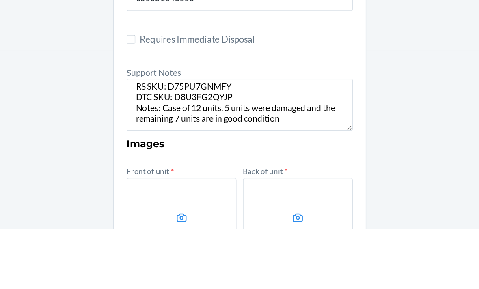
click at [307, 80] on div "Damaged Product Container Label * 9577715 Location Name NC-R01-S01 NC-R{RackNum…" at bounding box center [239, 207] width 479 height 601
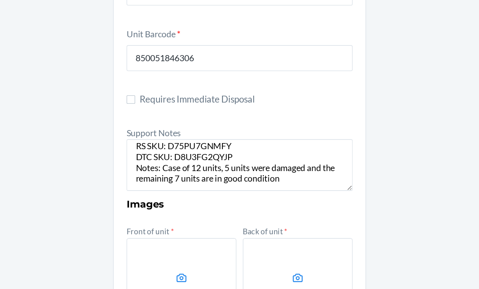
click at [154, 251] on label at bounding box center [195, 281] width 83 height 61
click at [0, 0] on input "file" at bounding box center [0, 0] width 0 height 0
click at [242, 251] on label at bounding box center [283, 281] width 83 height 61
click at [0, 0] on input "file" at bounding box center [0, 0] width 0 height 0
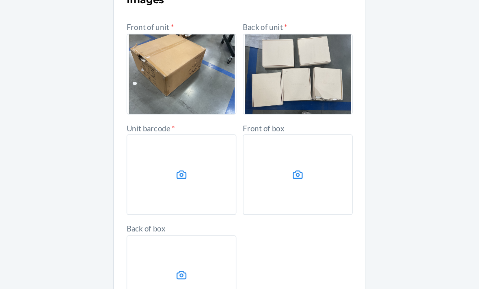
click at [154, 172] on label at bounding box center [195, 202] width 83 height 61
click at [0, 0] on input "file" at bounding box center [0, 0] width 0 height 0
click at [254, 172] on label at bounding box center [283, 202] width 83 height 61
click at [0, 0] on input "file" at bounding box center [0, 0] width 0 height 0
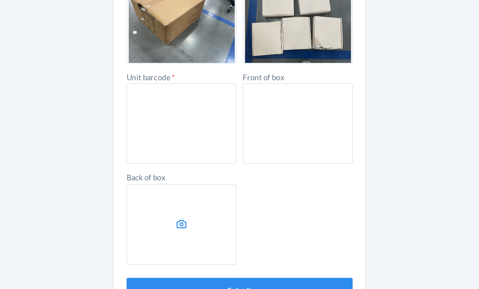
scroll to position [326, 0]
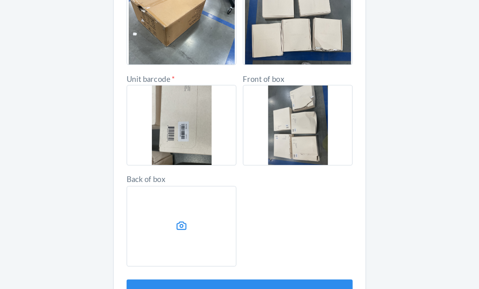
click at [238, 282] on button "Submit" at bounding box center [239, 291] width 170 height 19
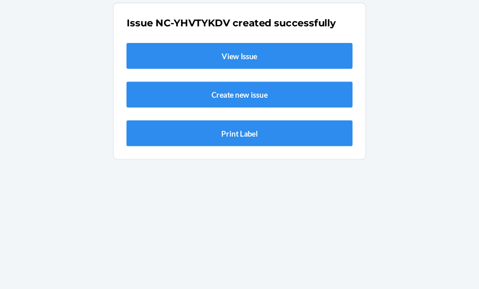
scroll to position [0, 0]
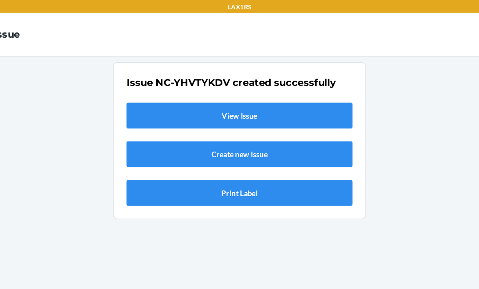
click at [230, 84] on link "View Issue" at bounding box center [239, 86] width 170 height 19
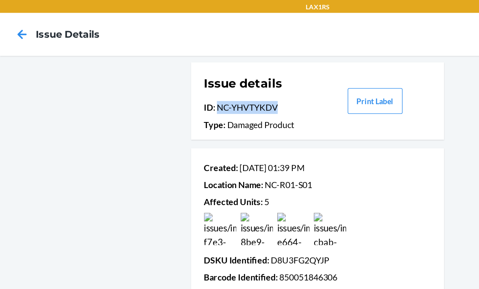
click at [14, 25] on icon at bounding box center [16, 25] width 7 height 7
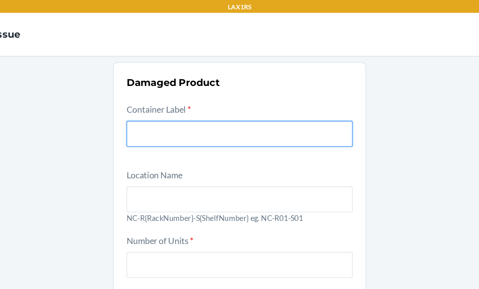
click at [182, 97] on input "text" at bounding box center [239, 100] width 170 height 19
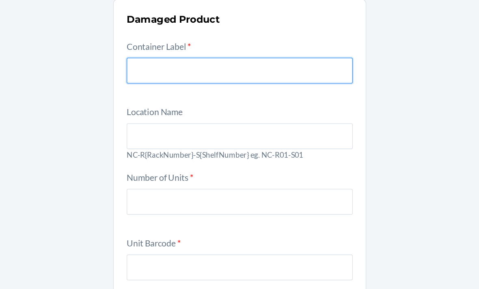
click at [191, 91] on input "text" at bounding box center [239, 100] width 170 height 19
paste input "9446009"
type input "9446009"
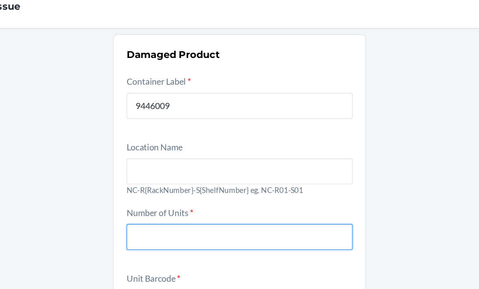
scroll to position [26, 0]
